Goal: Task Accomplishment & Management: Use online tool/utility

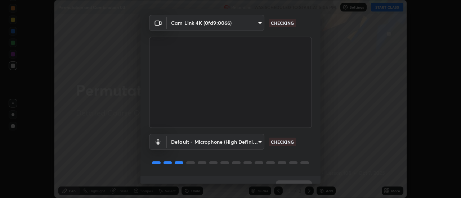
scroll to position [38, 0]
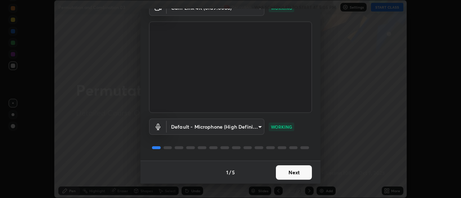
click at [288, 173] on button "Next" at bounding box center [294, 173] width 36 height 14
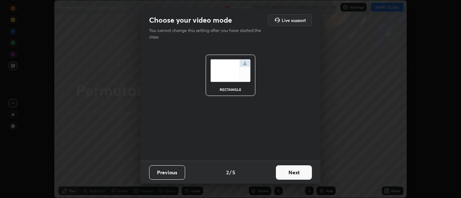
click at [300, 174] on button "Next" at bounding box center [294, 173] width 36 height 14
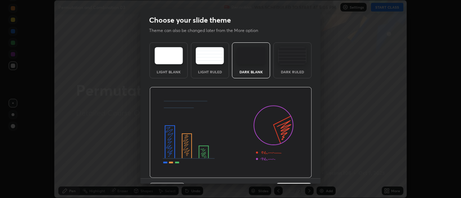
scroll to position [18, 0]
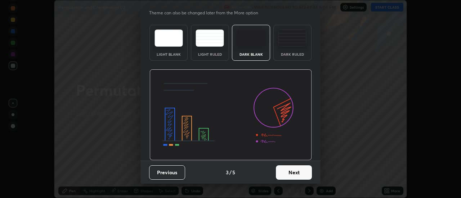
click at [300, 175] on button "Next" at bounding box center [294, 173] width 36 height 14
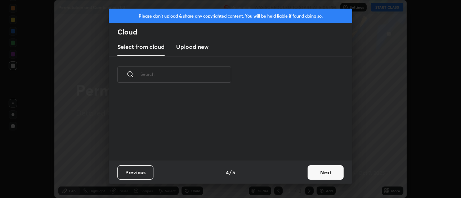
scroll to position [0, 0]
click at [318, 170] on button "Next" at bounding box center [326, 173] width 36 height 14
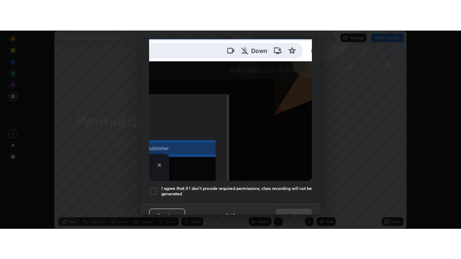
scroll to position [185, 0]
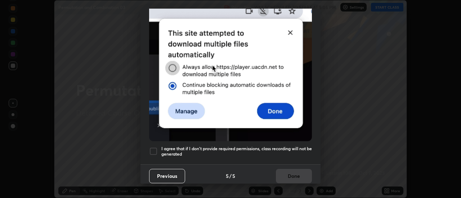
click at [153, 148] on div at bounding box center [153, 151] width 9 height 9
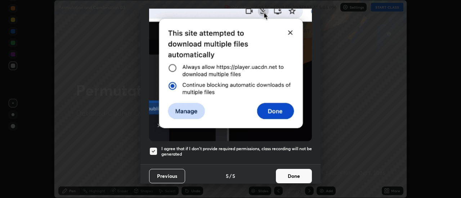
click at [299, 173] on button "Done" at bounding box center [294, 176] width 36 height 14
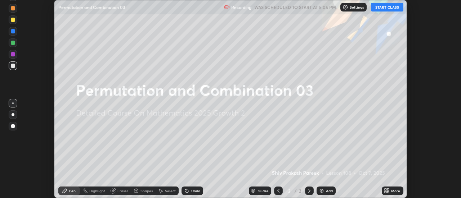
click at [380, 9] on button "START CLASS" at bounding box center [387, 7] width 32 height 9
click at [329, 192] on div "Add" at bounding box center [329, 191] width 7 height 4
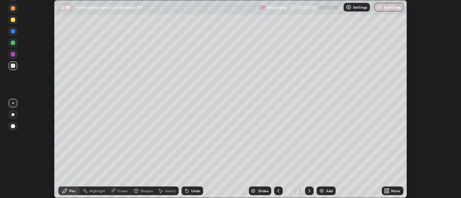
click at [277, 193] on icon at bounding box center [279, 191] width 6 height 6
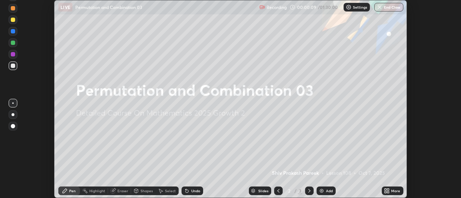
click at [388, 191] on icon at bounding box center [389, 190] width 2 height 2
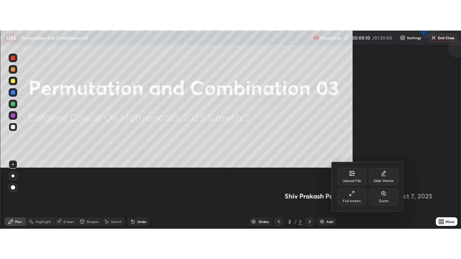
scroll to position [259, 461]
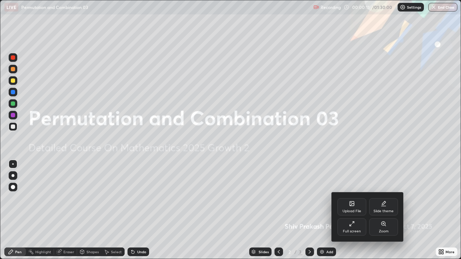
click at [387, 198] on div "Slide theme" at bounding box center [383, 206] width 29 height 17
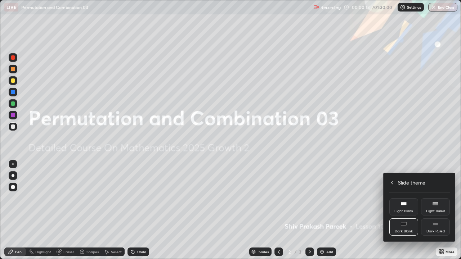
click at [431, 198] on div "Dark Ruled" at bounding box center [435, 227] width 29 height 17
click at [355, 198] on div at bounding box center [230, 129] width 461 height 259
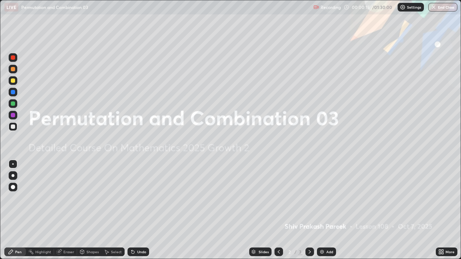
click at [309, 198] on icon at bounding box center [310, 252] width 6 height 6
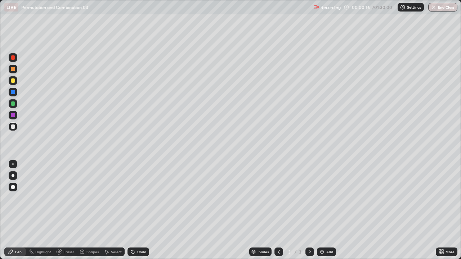
click at [322, 198] on img at bounding box center [322, 252] width 6 height 6
click at [14, 105] on div at bounding box center [13, 104] width 4 height 4
click at [15, 127] on div at bounding box center [13, 127] width 4 height 4
click at [135, 198] on div "Undo" at bounding box center [139, 252] width 22 height 9
click at [14, 128] on div at bounding box center [13, 127] width 4 height 4
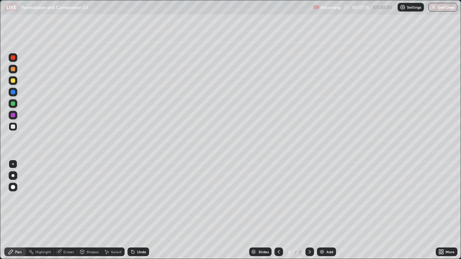
click at [14, 91] on div at bounding box center [13, 92] width 4 height 4
click at [11, 102] on div at bounding box center [13, 104] width 4 height 4
click at [13, 91] on div at bounding box center [13, 92] width 4 height 4
click at [12, 126] on div at bounding box center [13, 127] width 4 height 4
click at [12, 103] on div at bounding box center [13, 104] width 4 height 4
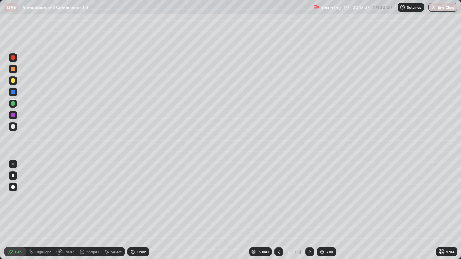
click at [326, 198] on div "Add" at bounding box center [329, 252] width 7 height 4
click at [12, 125] on div at bounding box center [13, 127] width 4 height 4
click at [15, 104] on div at bounding box center [13, 103] width 9 height 9
click at [15, 125] on div at bounding box center [13, 126] width 9 height 9
click at [14, 104] on div at bounding box center [13, 104] width 4 height 4
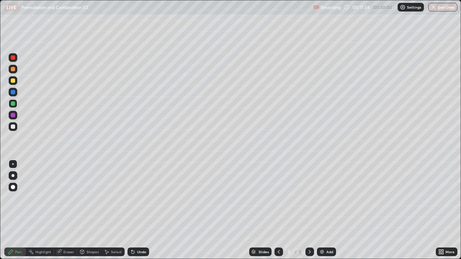
click at [12, 127] on div at bounding box center [13, 127] width 4 height 4
click at [15, 94] on div at bounding box center [13, 92] width 4 height 4
click at [326, 198] on div "Add" at bounding box center [329, 252] width 7 height 4
click at [14, 127] on div at bounding box center [13, 127] width 4 height 4
click at [137, 198] on div "Undo" at bounding box center [141, 252] width 9 height 4
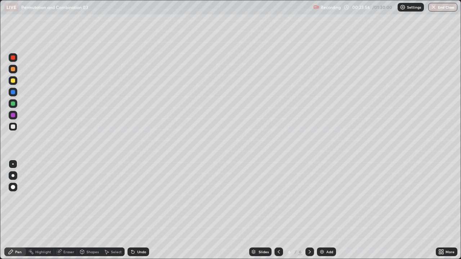
click at [13, 103] on div at bounding box center [13, 104] width 4 height 4
click at [10, 93] on div at bounding box center [13, 92] width 9 height 9
click at [14, 104] on div at bounding box center [13, 104] width 4 height 4
click at [14, 80] on div at bounding box center [13, 81] width 4 height 4
click at [12, 123] on div at bounding box center [13, 126] width 9 height 9
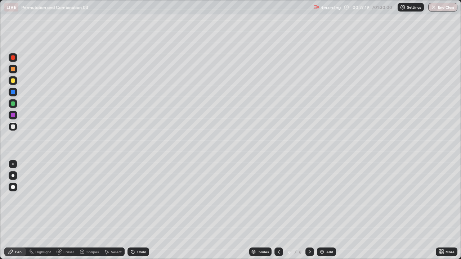
click at [147, 198] on div "Undo" at bounding box center [139, 252] width 22 height 9
click at [146, 198] on div "Undo" at bounding box center [139, 252] width 22 height 9
click at [330, 198] on div "Add" at bounding box center [329, 252] width 7 height 4
click at [14, 107] on div at bounding box center [13, 103] width 9 height 9
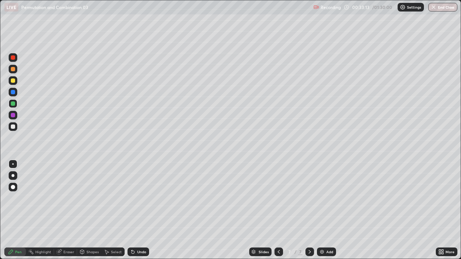
click at [13, 128] on div at bounding box center [13, 127] width 4 height 4
click at [13, 58] on div at bounding box center [13, 57] width 4 height 4
click at [141, 198] on div "Undo" at bounding box center [141, 252] width 9 height 4
click at [13, 127] on div at bounding box center [13, 127] width 4 height 4
click at [16, 106] on div at bounding box center [13, 103] width 9 height 9
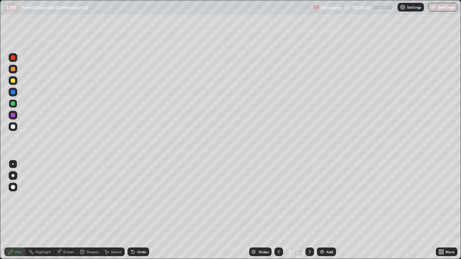
click at [143, 198] on div "Undo" at bounding box center [141, 252] width 9 height 4
click at [142, 198] on div "Undo" at bounding box center [141, 252] width 9 height 4
click at [140, 198] on div "Undo" at bounding box center [141, 252] width 9 height 4
click at [139, 198] on div "Undo" at bounding box center [141, 252] width 9 height 4
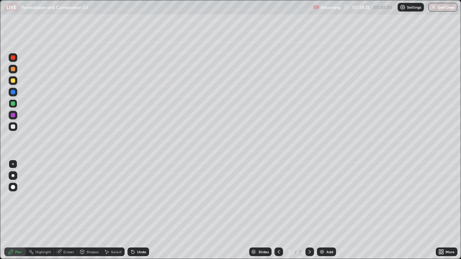
click at [139, 198] on div "Undo" at bounding box center [141, 252] width 9 height 4
click at [15, 126] on div at bounding box center [13, 127] width 4 height 4
click at [116, 198] on div "Select" at bounding box center [116, 252] width 11 height 4
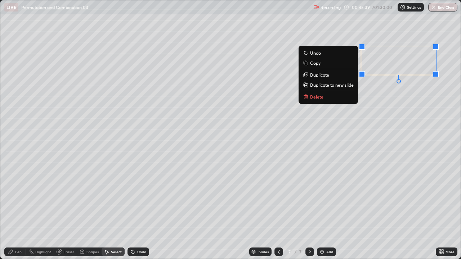
click at [320, 98] on p "Delete" at bounding box center [316, 97] width 13 height 6
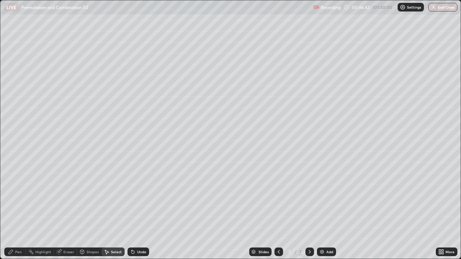
click at [19, 198] on div "Pen" at bounding box center [18, 252] width 6 height 4
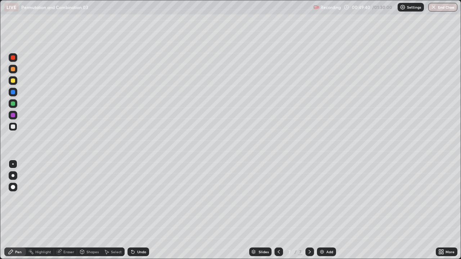
click at [322, 198] on img at bounding box center [322, 252] width 6 height 6
click at [14, 103] on div at bounding box center [13, 104] width 4 height 4
click at [11, 81] on div at bounding box center [13, 81] width 4 height 4
click at [14, 126] on div at bounding box center [13, 127] width 4 height 4
click at [16, 128] on div at bounding box center [13, 126] width 9 height 9
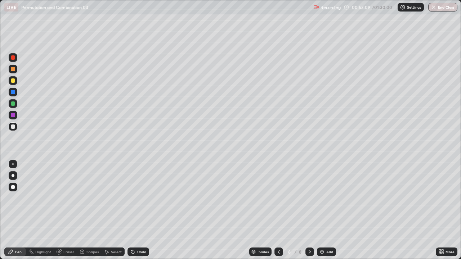
click at [12, 127] on div at bounding box center [13, 127] width 4 height 4
click at [14, 105] on div at bounding box center [13, 104] width 4 height 4
click at [13, 93] on div at bounding box center [13, 92] width 4 height 4
click at [14, 58] on div at bounding box center [13, 57] width 4 height 4
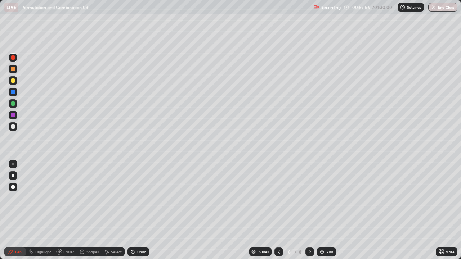
click at [132, 198] on icon at bounding box center [132, 252] width 3 height 3
click at [136, 198] on div "Undo" at bounding box center [139, 252] width 22 height 9
click at [138, 198] on div "Undo" at bounding box center [139, 252] width 22 height 9
click at [322, 198] on img at bounding box center [322, 252] width 6 height 6
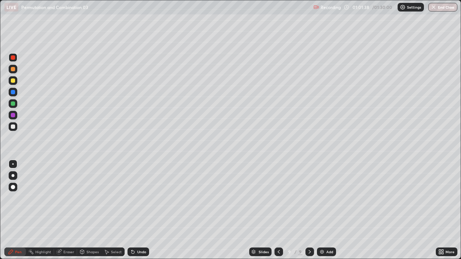
click at [12, 103] on div at bounding box center [13, 104] width 4 height 4
click at [12, 130] on div at bounding box center [13, 126] width 9 height 9
click at [144, 198] on div "Undo" at bounding box center [139, 252] width 22 height 9
click at [278, 198] on icon at bounding box center [279, 252] width 2 height 4
click at [309, 198] on icon at bounding box center [310, 252] width 6 height 6
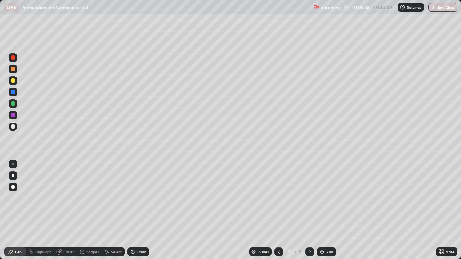
click at [139, 198] on div "Undo" at bounding box center [139, 252] width 22 height 9
click at [139, 198] on div "Undo" at bounding box center [141, 252] width 9 height 4
click at [141, 198] on div "Undo" at bounding box center [141, 252] width 9 height 4
click at [141, 198] on div "Undo" at bounding box center [139, 252] width 22 height 9
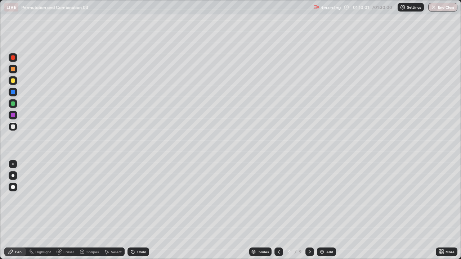
click at [15, 104] on div at bounding box center [13, 103] width 9 height 9
click at [140, 198] on div "Undo" at bounding box center [139, 252] width 22 height 9
click at [139, 198] on div "Undo" at bounding box center [141, 252] width 9 height 4
click at [326, 198] on div "Add" at bounding box center [329, 252] width 7 height 4
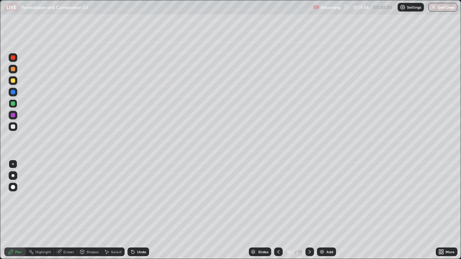
click at [14, 80] on div at bounding box center [13, 81] width 4 height 4
click at [13, 128] on div at bounding box center [13, 127] width 4 height 4
click at [140, 198] on div "Undo" at bounding box center [141, 252] width 9 height 4
click at [13, 92] on div at bounding box center [13, 92] width 4 height 4
click at [14, 129] on div at bounding box center [13, 127] width 4 height 4
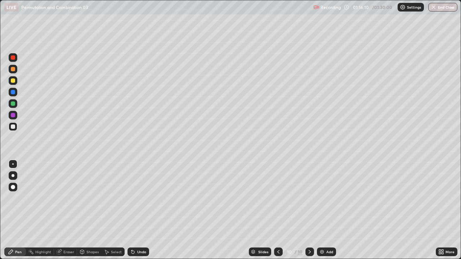
click at [15, 82] on div at bounding box center [13, 81] width 4 height 4
click at [323, 198] on img at bounding box center [322, 252] width 6 height 6
click at [14, 127] on div at bounding box center [13, 127] width 4 height 4
click at [277, 198] on icon at bounding box center [279, 252] width 6 height 6
click at [307, 198] on icon at bounding box center [310, 252] width 6 height 6
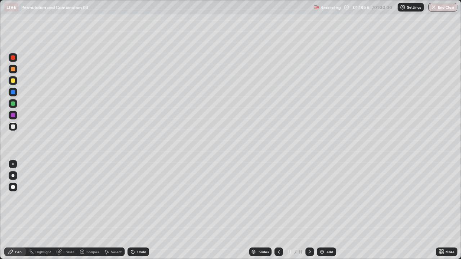
click at [144, 198] on div "Undo" at bounding box center [141, 252] width 9 height 4
click at [13, 103] on div at bounding box center [13, 104] width 4 height 4
click at [13, 94] on div at bounding box center [13, 92] width 4 height 4
click at [15, 126] on div at bounding box center [13, 126] width 9 height 9
click at [13, 104] on div at bounding box center [13, 104] width 4 height 4
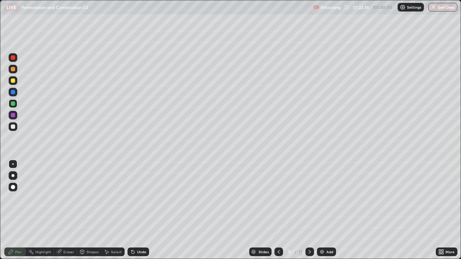
click at [278, 198] on icon at bounding box center [279, 252] width 6 height 6
click at [309, 198] on icon at bounding box center [310, 252] width 6 height 6
click at [278, 198] on icon at bounding box center [279, 252] width 6 height 6
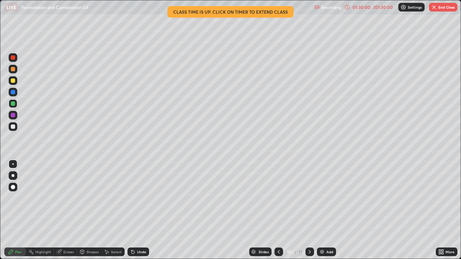
click at [12, 58] on div at bounding box center [13, 57] width 4 height 4
click at [137, 198] on div "Undo" at bounding box center [141, 252] width 9 height 4
click at [310, 198] on icon at bounding box center [310, 252] width 6 height 6
click at [12, 59] on div at bounding box center [13, 57] width 4 height 4
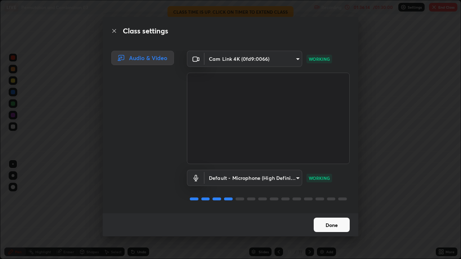
click at [330, 198] on button "Done" at bounding box center [332, 225] width 36 height 14
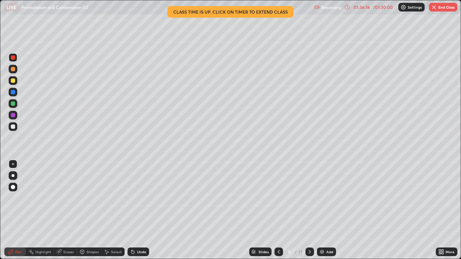
click at [440, 9] on button "End Class" at bounding box center [443, 7] width 28 height 9
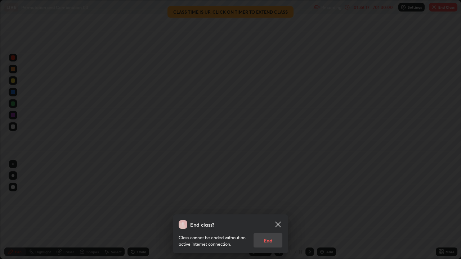
click at [279, 198] on icon at bounding box center [277, 224] width 5 height 5
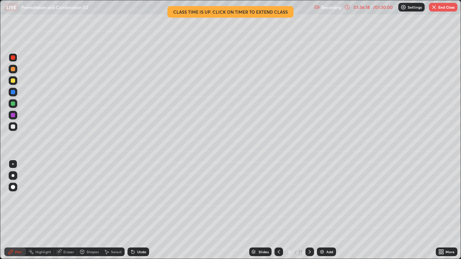
click at [439, 11] on button "End Class" at bounding box center [443, 7] width 28 height 9
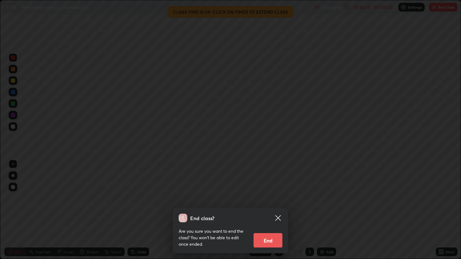
click at [273, 198] on button "End" at bounding box center [268, 240] width 29 height 14
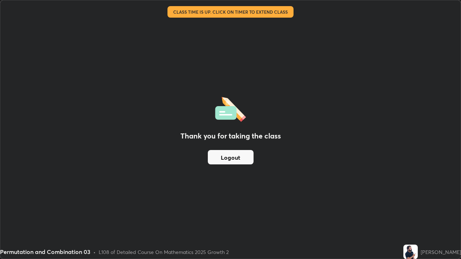
click at [246, 159] on button "Logout" at bounding box center [231, 157] width 46 height 14
click at [247, 160] on button "Logout" at bounding box center [231, 157] width 46 height 14
click at [249, 160] on button "Logout" at bounding box center [231, 157] width 46 height 14
click at [250, 158] on button "Logout" at bounding box center [231, 157] width 46 height 14
